Goal: Transaction & Acquisition: Purchase product/service

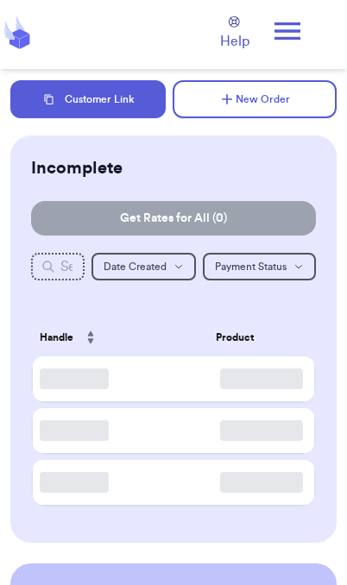
scroll to position [7, 0]
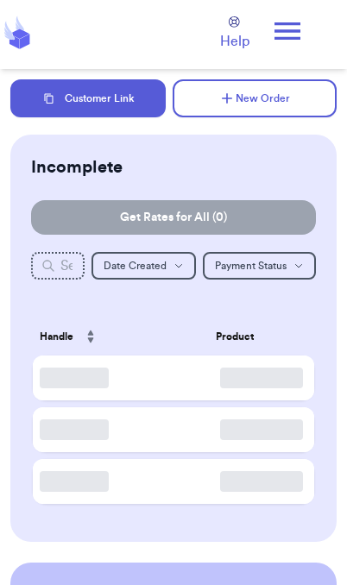
checkbox input "true"
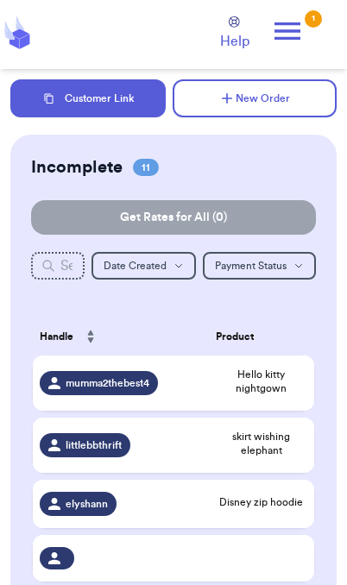
click at [270, 453] on span "skirt wishing elephant" at bounding box center [261, 443] width 91 height 28
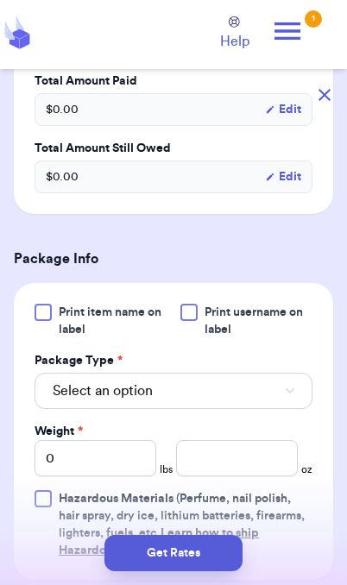
scroll to position [642, 0]
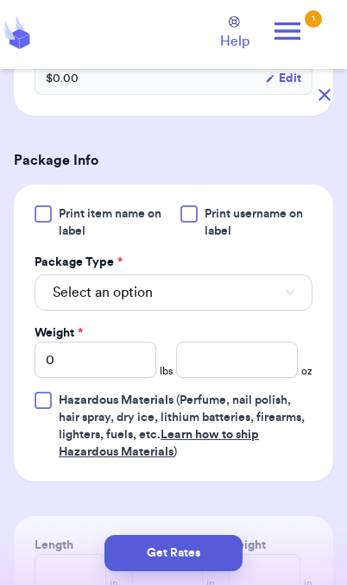
click at [256, 304] on button "Select an option" at bounding box center [173, 292] width 278 height 36
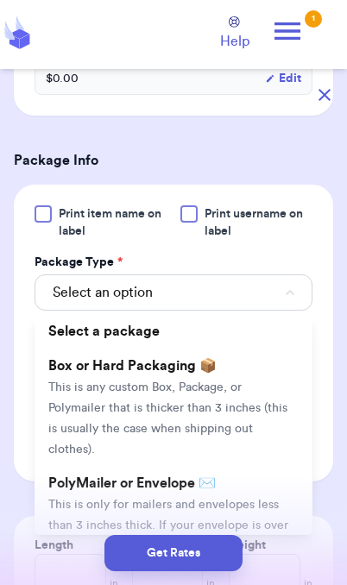
click at [232, 491] on li "PolyMailer or Envelope ✉️ This is only for mailers and envelopes less than 3 in…" at bounding box center [173, 524] width 278 height 117
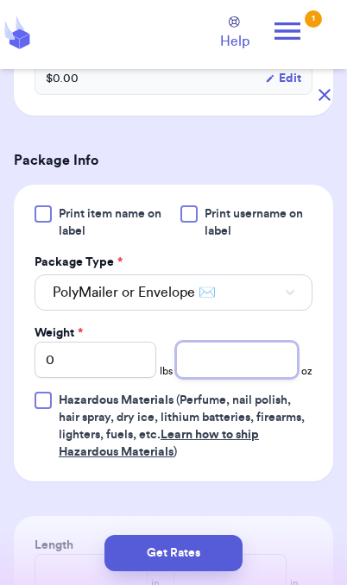
click at [239, 363] on input "number" at bounding box center [237, 359] width 122 height 36
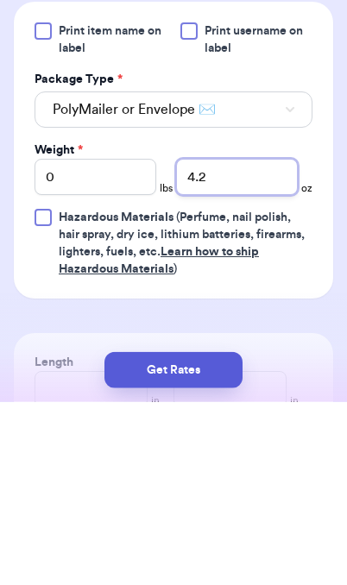
type input "4.2"
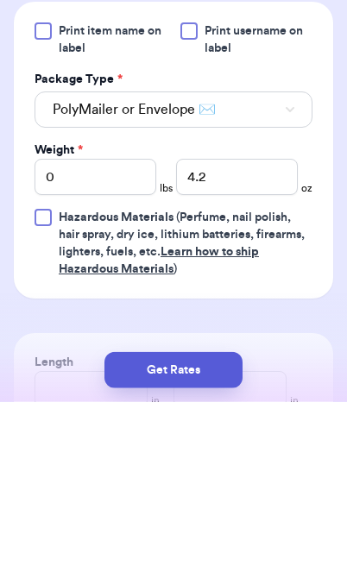
scroll to position [71, 0]
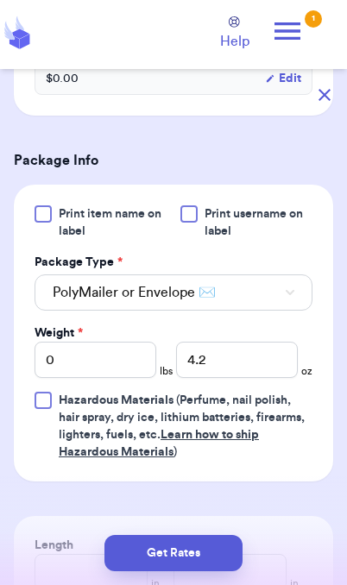
click at [203, 558] on button "Get Rates" at bounding box center [173, 553] width 138 height 36
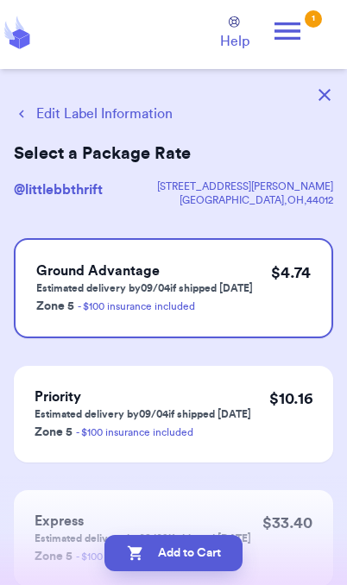
click at [217, 558] on button "Add to Cart" at bounding box center [173, 553] width 138 height 36
checkbox input "true"
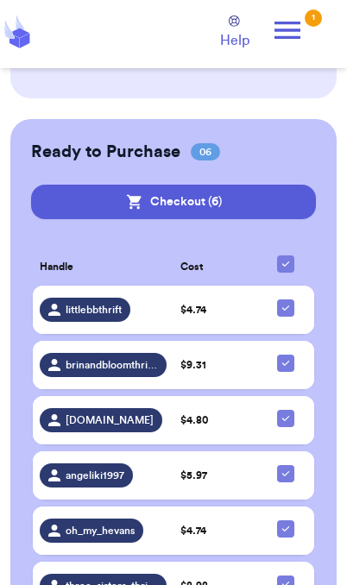
scroll to position [877, 0]
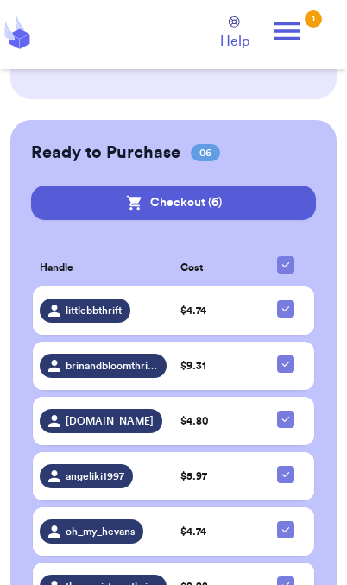
click at [230, 199] on button "Checkout ( 6 )" at bounding box center [173, 202] width 285 height 34
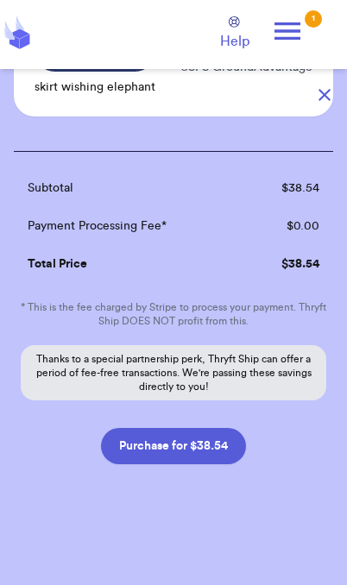
scroll to position [782, 0]
click at [210, 446] on button "Purchase for $38.54" at bounding box center [173, 446] width 145 height 36
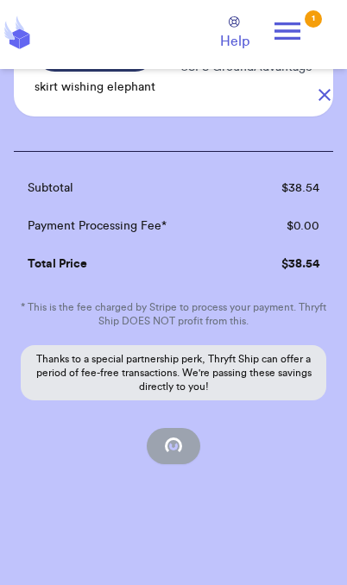
scroll to position [173, 0]
